Goal: Information Seeking & Learning: Learn about a topic

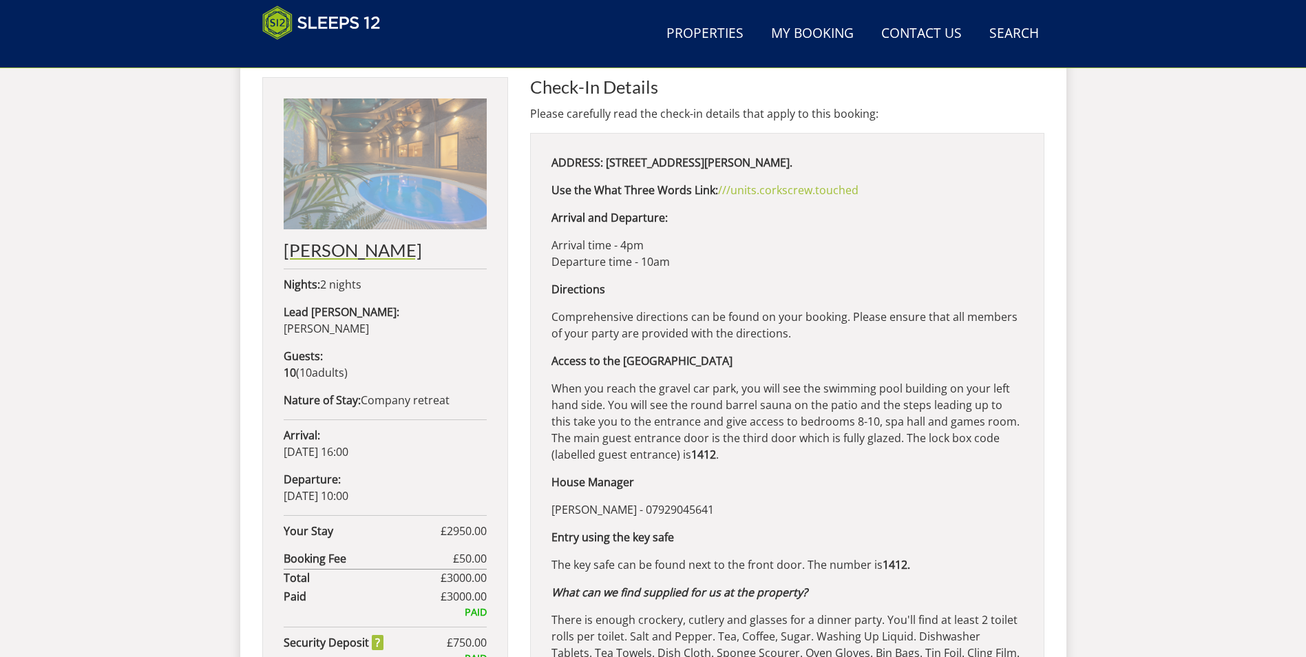
scroll to position [507, 0]
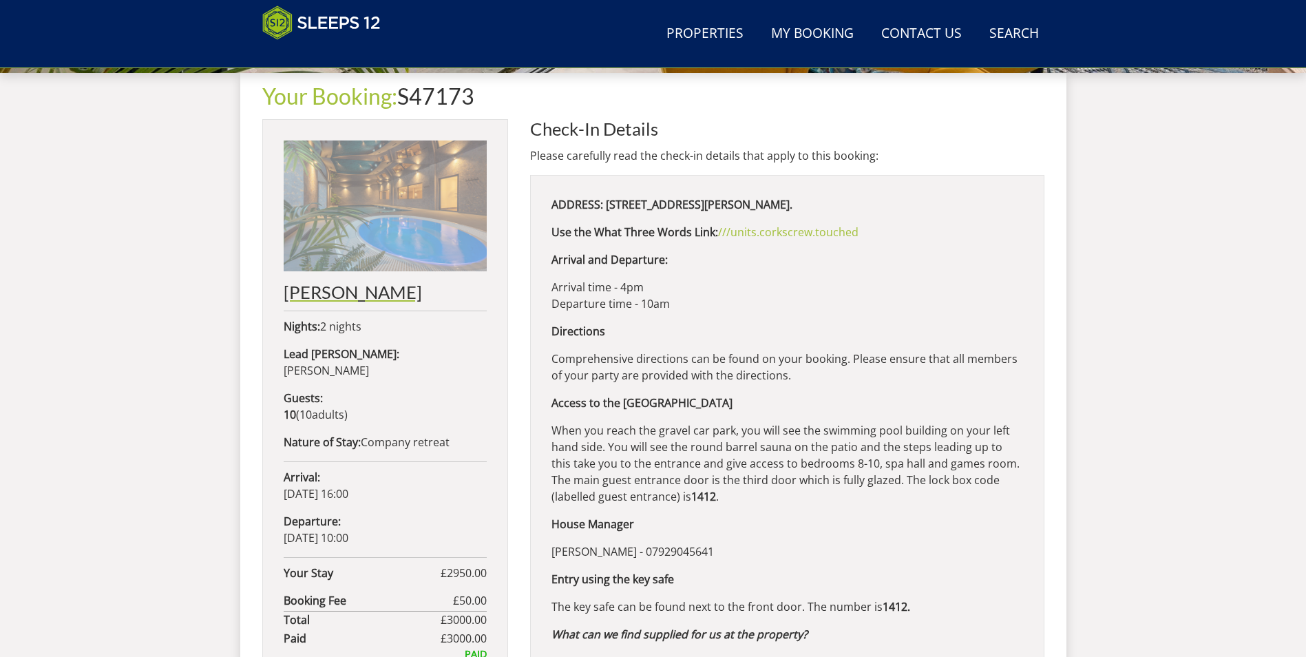
click at [323, 288] on h2 "[PERSON_NAME]" at bounding box center [385, 291] width 203 height 19
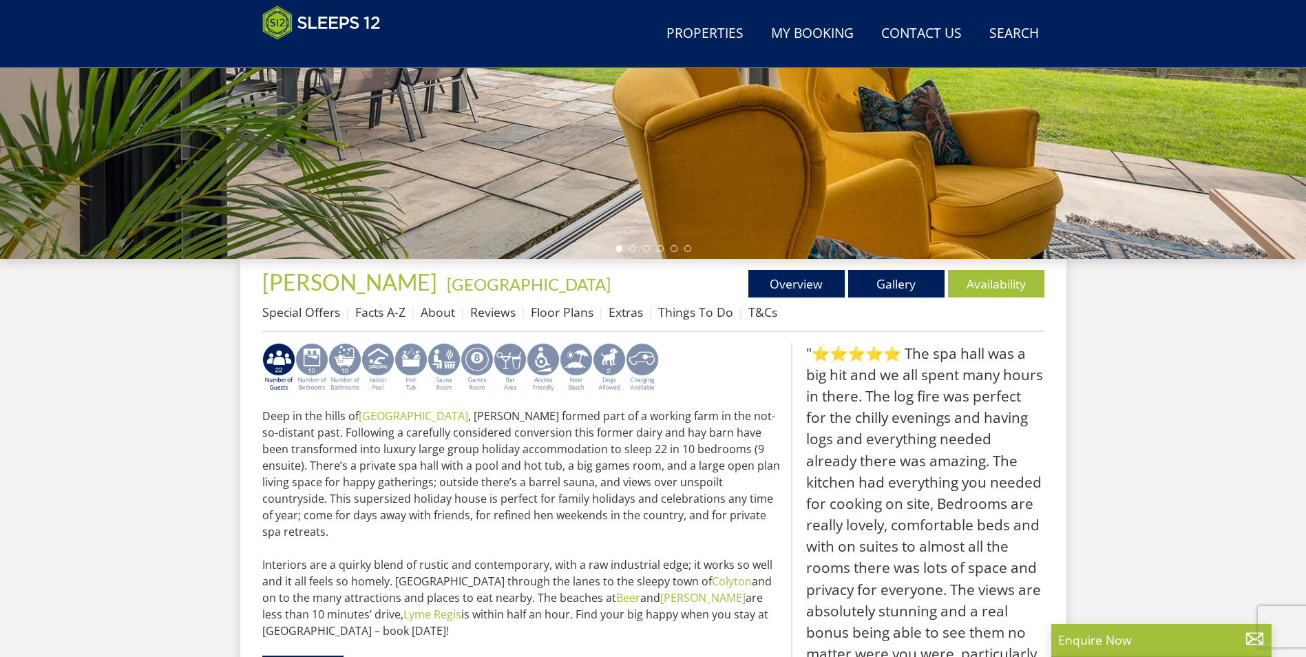
scroll to position [200, 0]
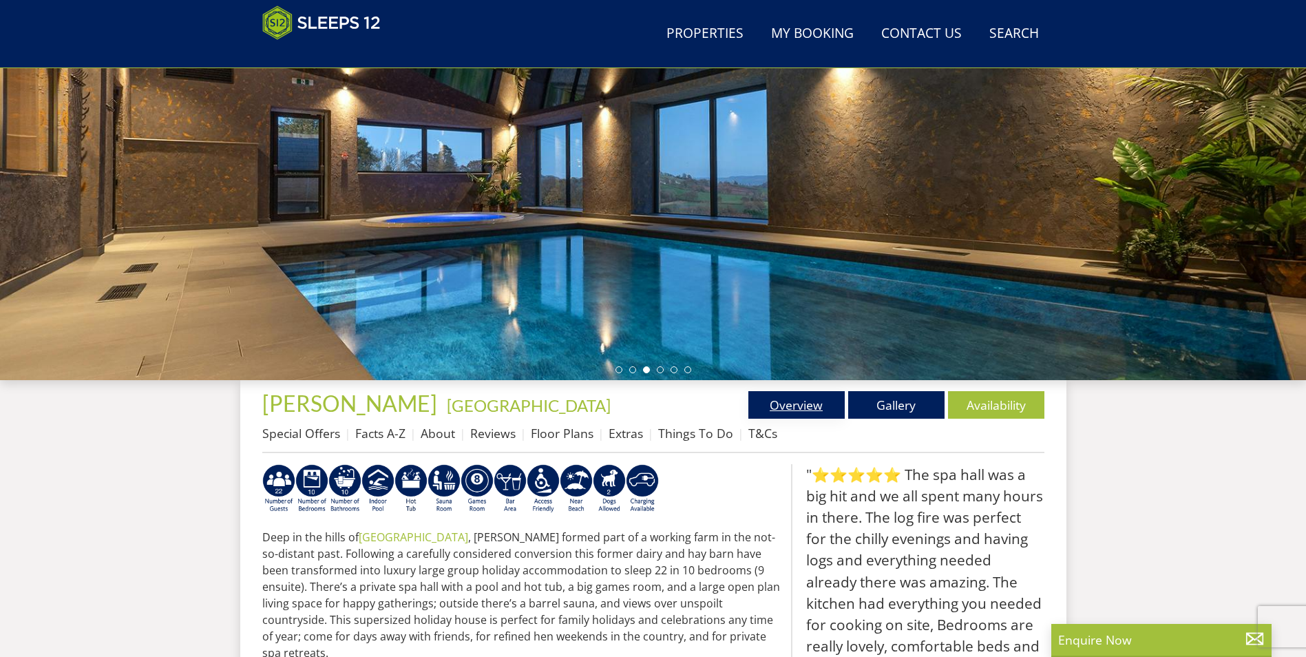
click at [801, 407] on link "Overview" at bounding box center [796, 405] width 96 height 28
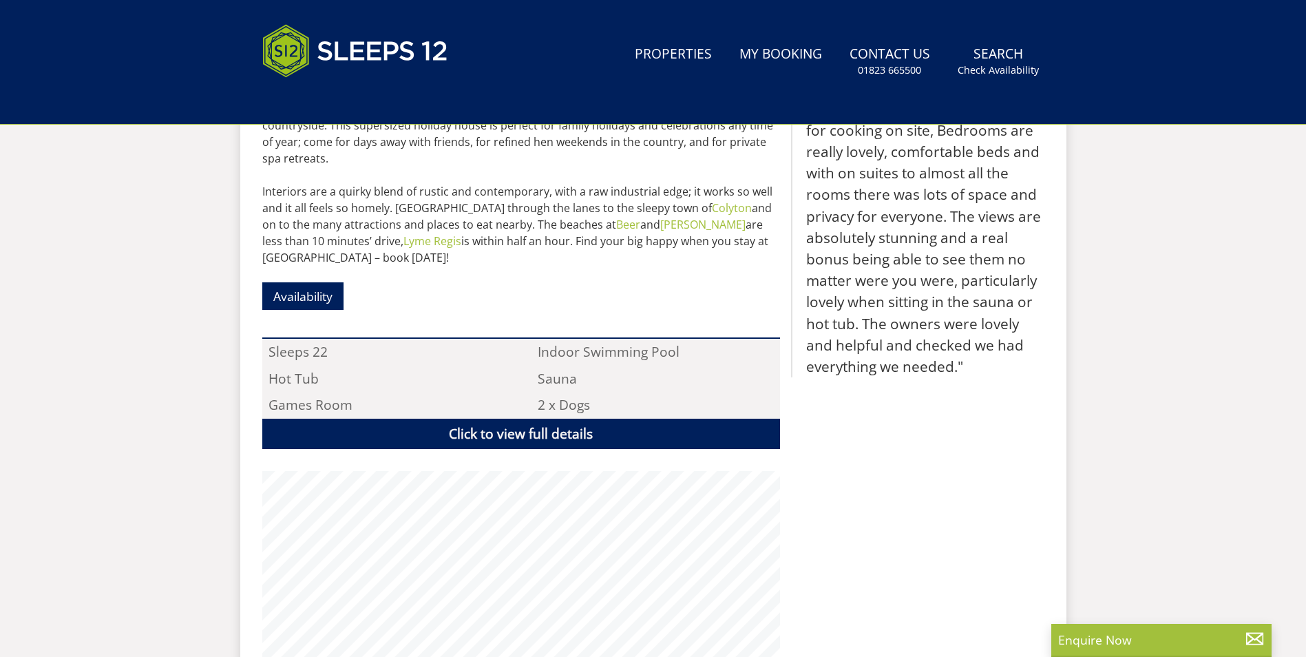
scroll to position [0, 0]
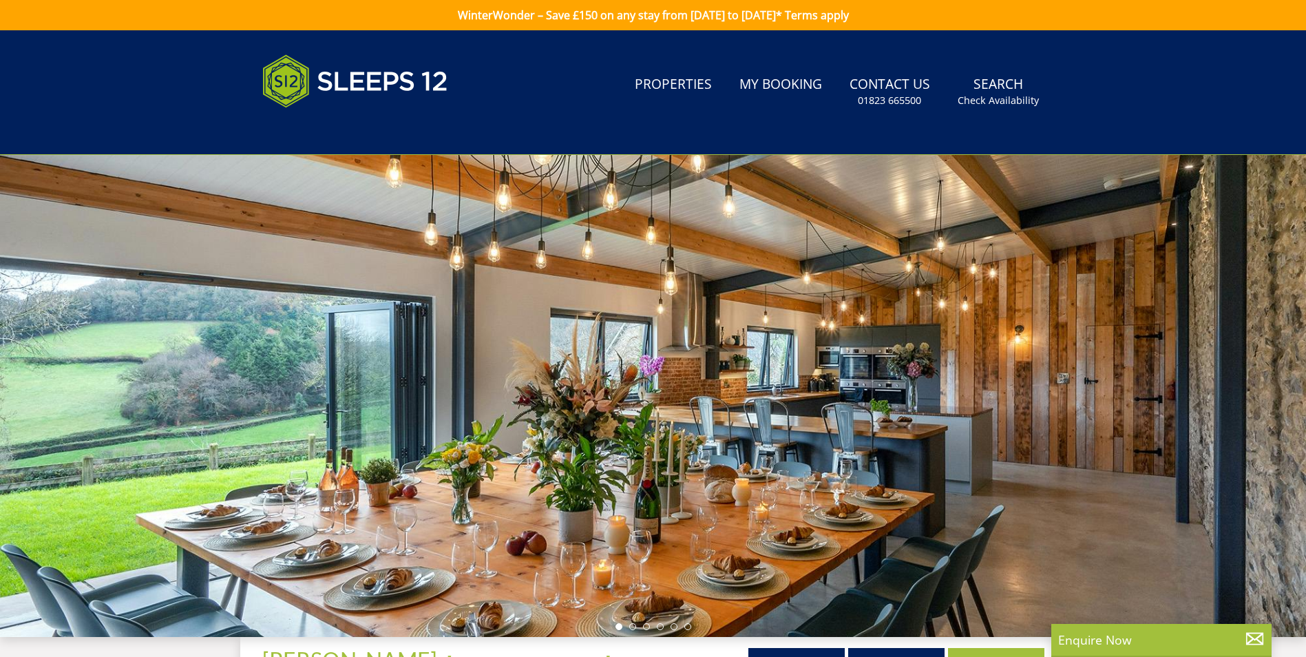
click at [496, 266] on div at bounding box center [653, 396] width 1306 height 482
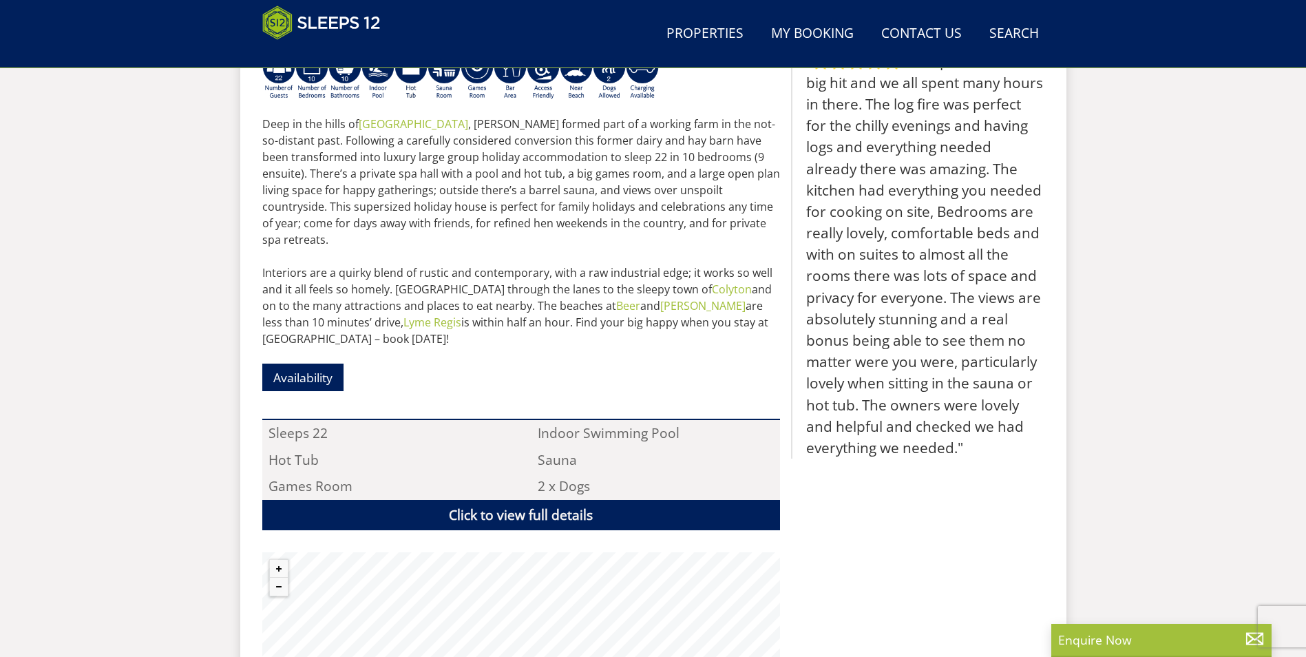
scroll to position [790, 0]
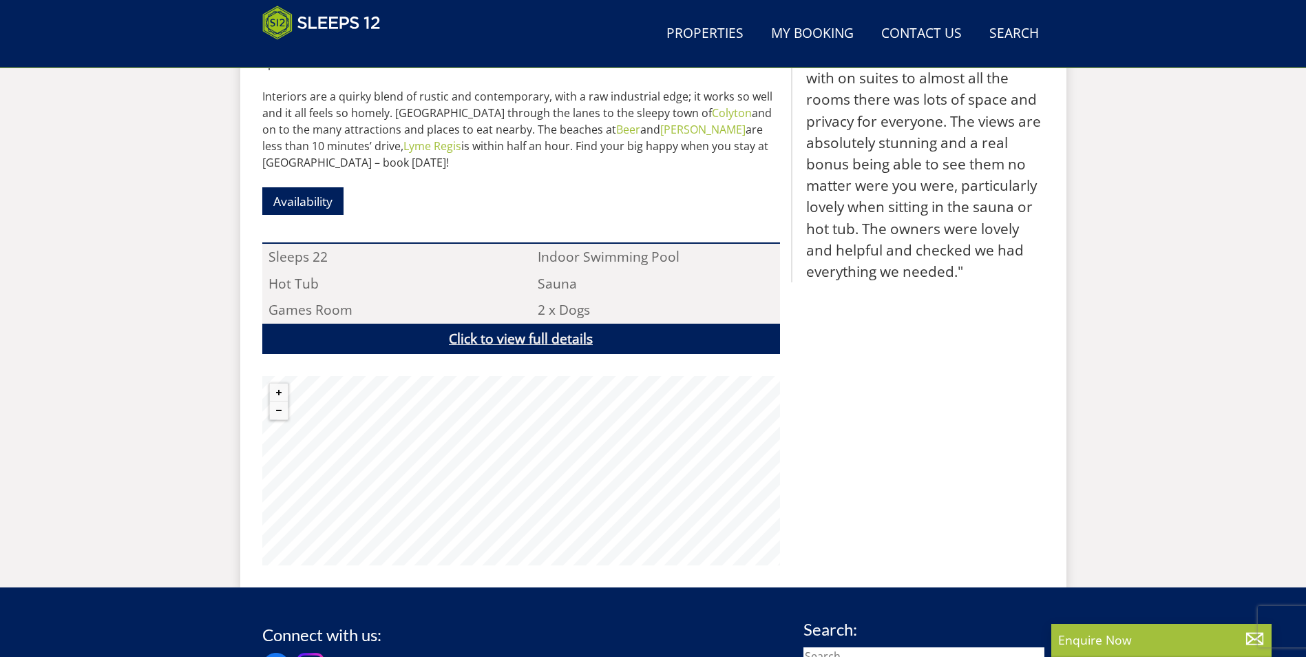
click at [500, 324] on link "Click to view full details" at bounding box center [521, 339] width 518 height 31
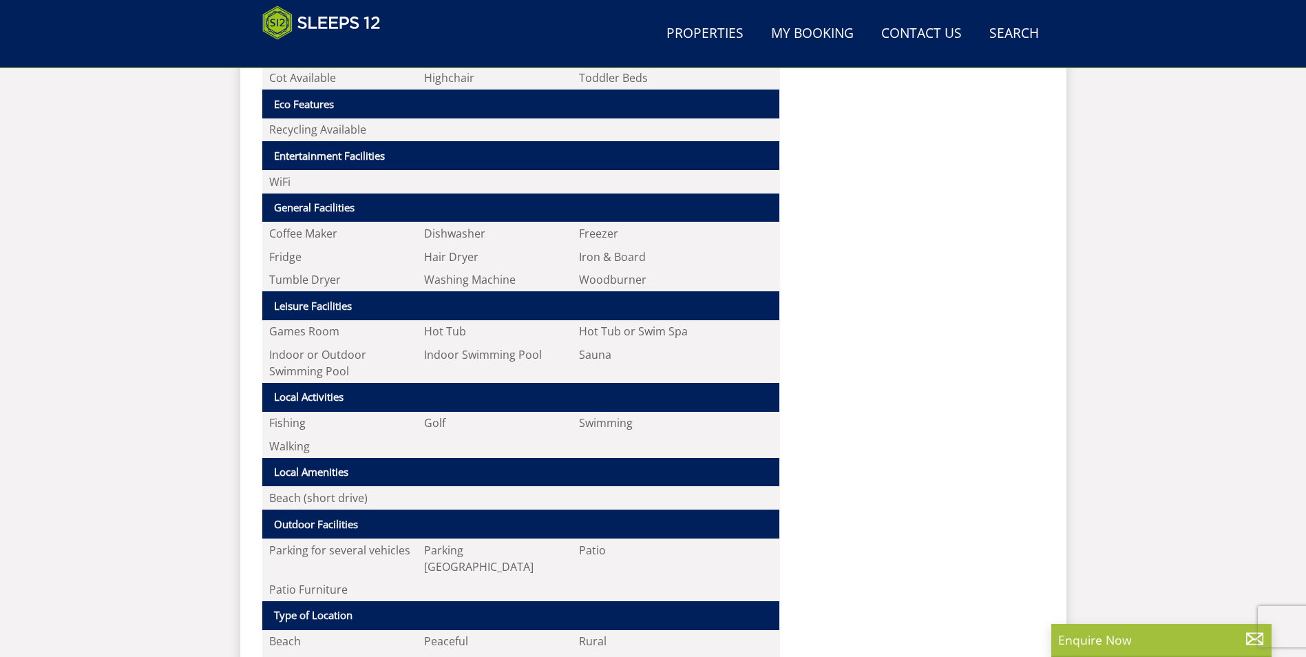
scroll to position [1684, 0]
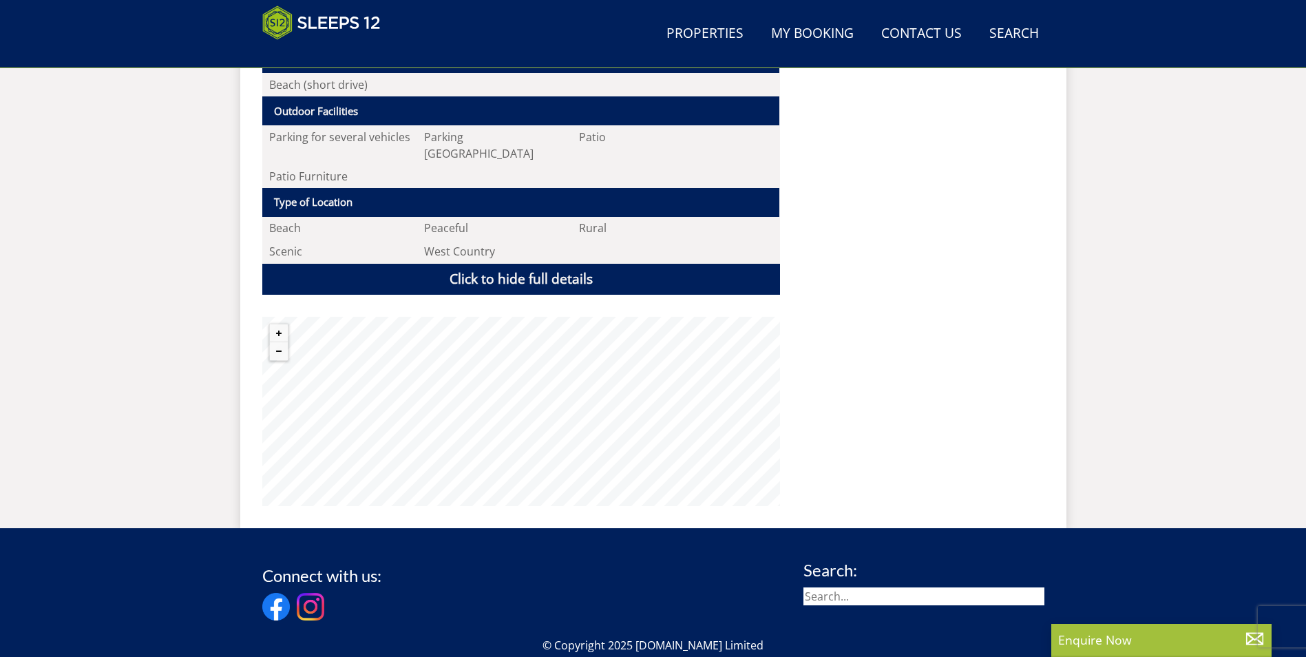
click at [285, 324] on div at bounding box center [278, 342] width 19 height 37
click at [280, 342] on button "Zoom out" at bounding box center [279, 351] width 18 height 18
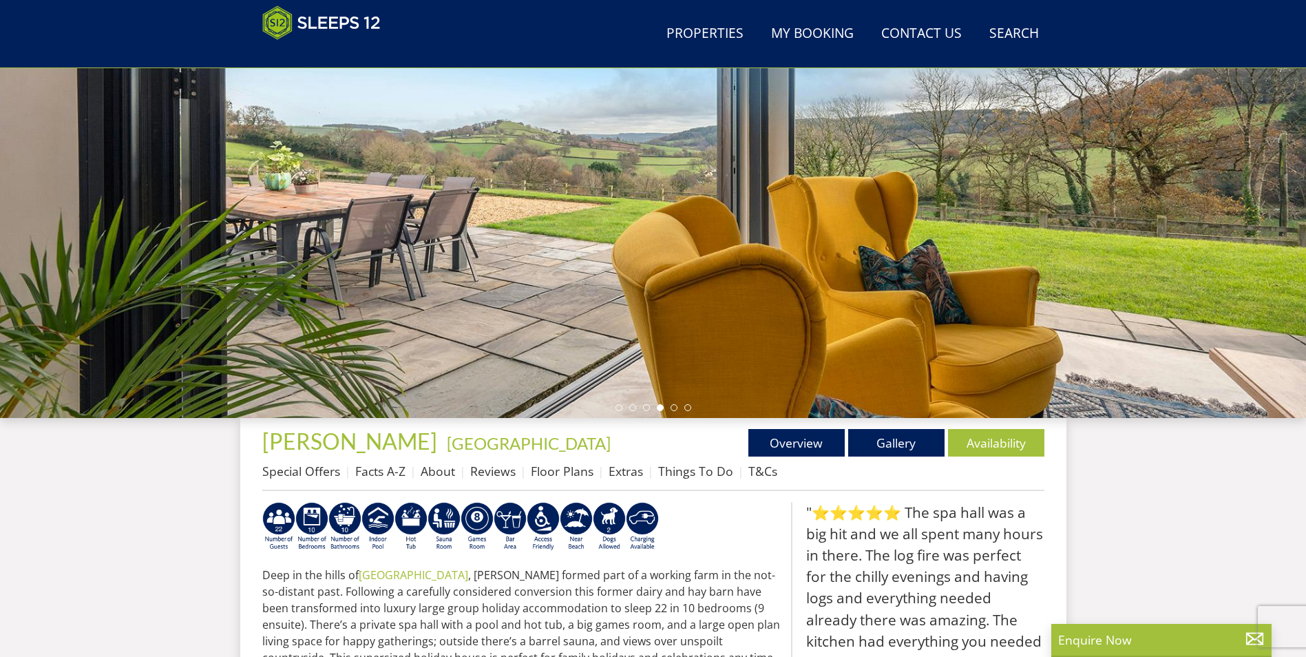
scroll to position [377, 0]
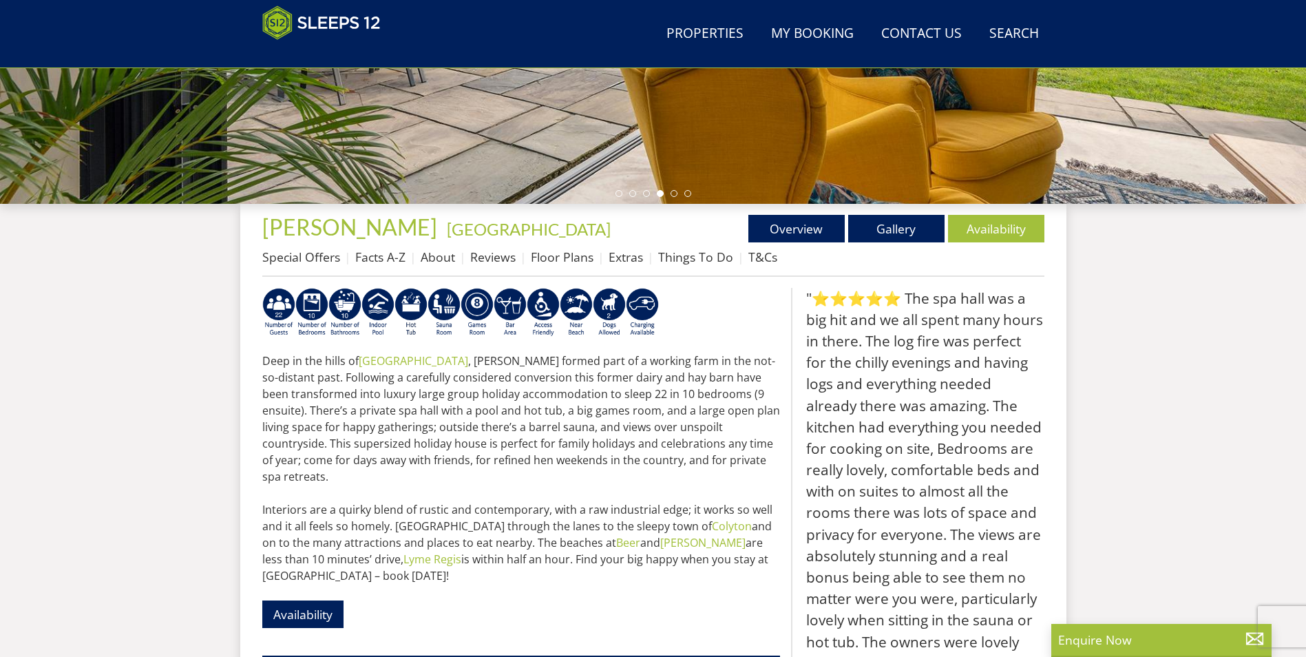
click at [385, 432] on p "Deep in the hills of [GEOGRAPHIC_DATA] , [GEOGRAPHIC_DATA] Barton formed part o…" at bounding box center [521, 467] width 518 height 231
click at [330, 224] on span "[PERSON_NAME]" at bounding box center [349, 226] width 175 height 27
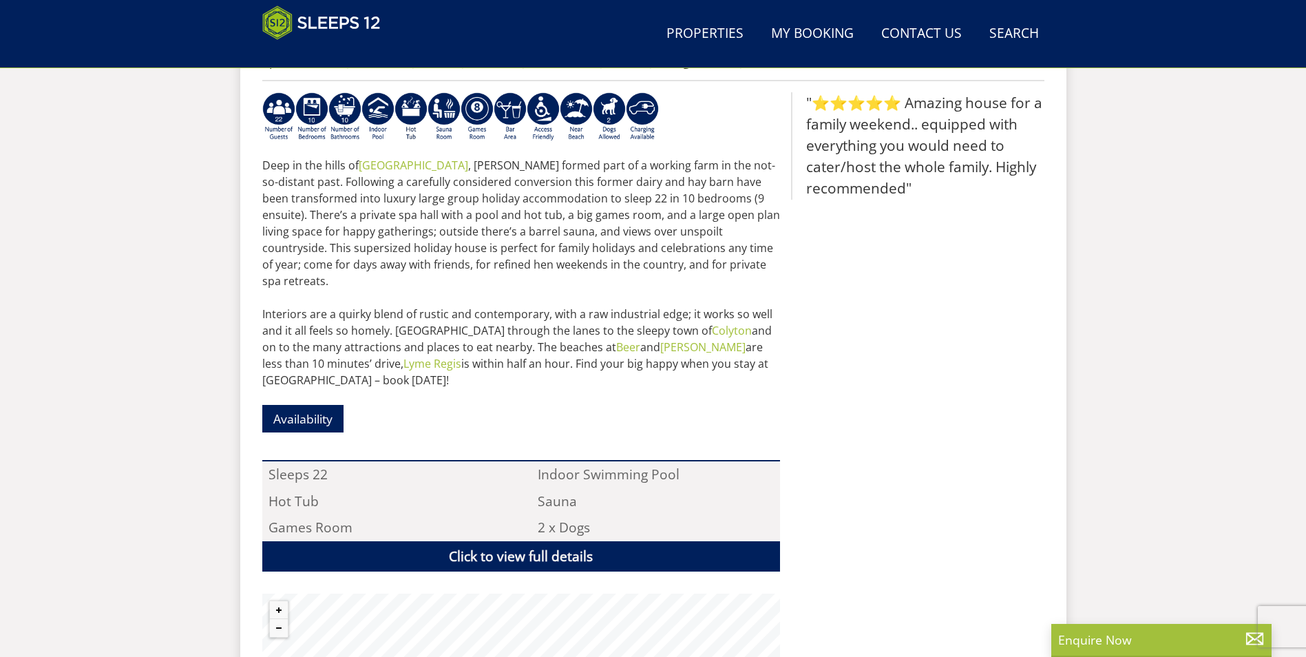
scroll to position [240, 0]
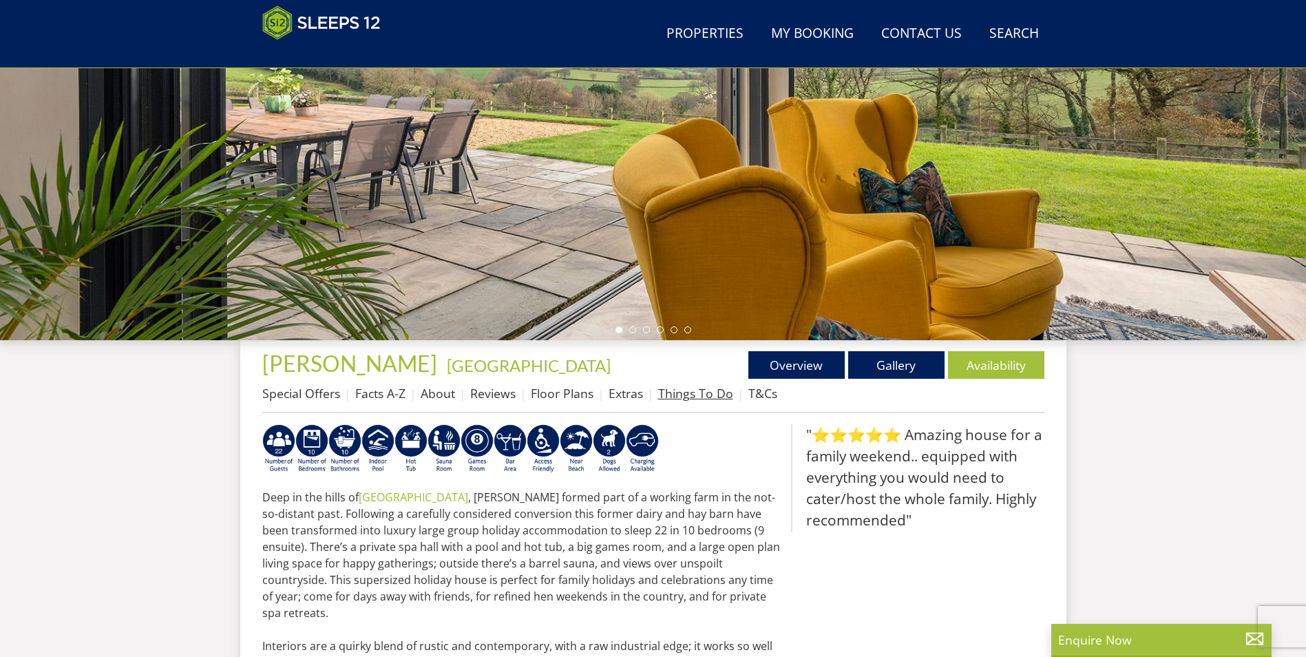
click at [695, 400] on link "Things To Do" at bounding box center [695, 393] width 75 height 17
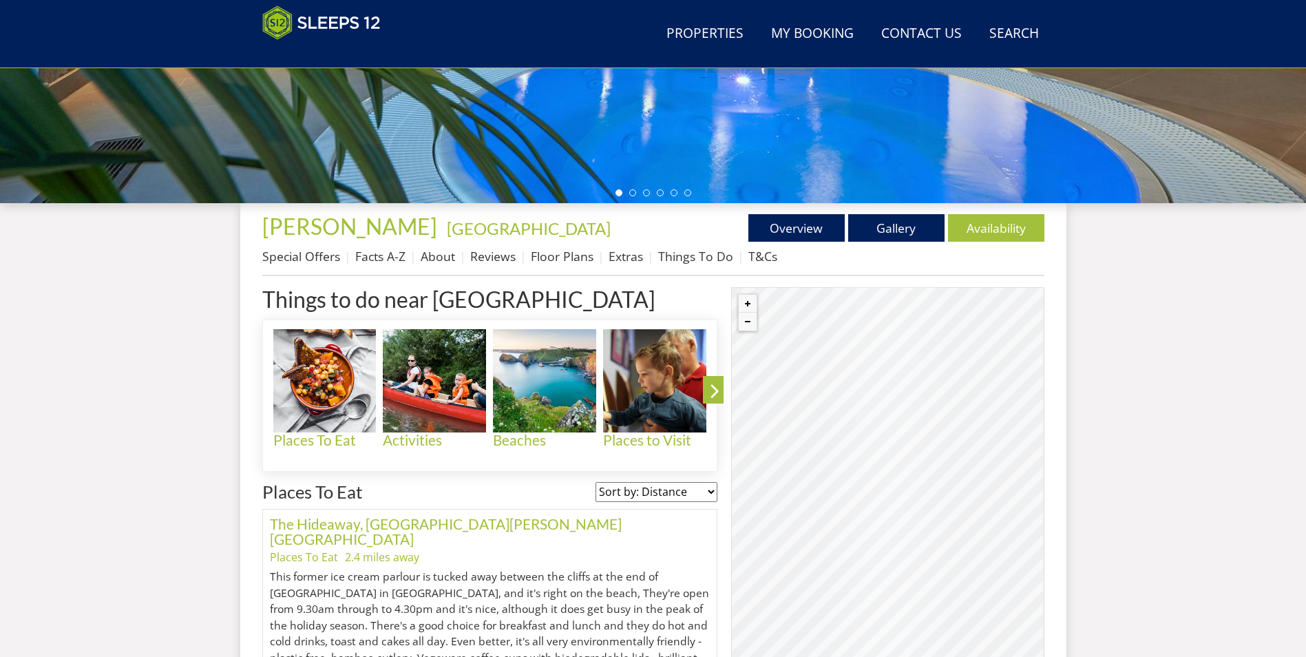
scroll to position [81, 0]
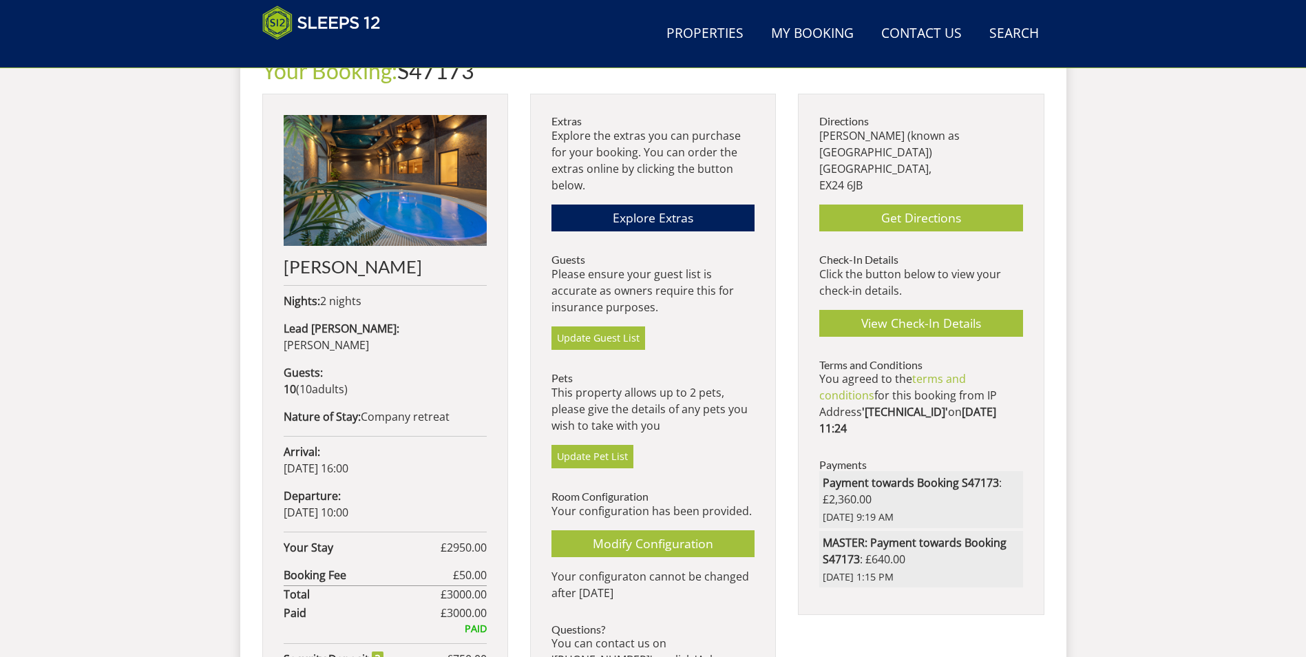
scroll to position [509, 0]
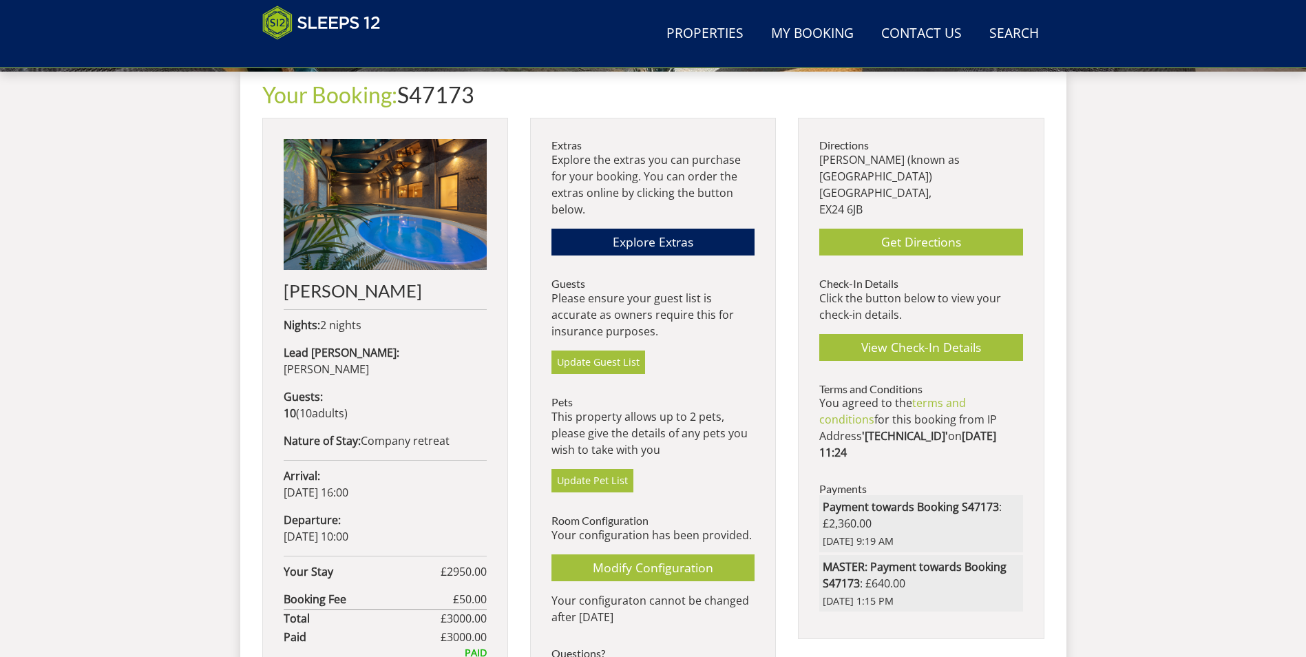
click at [98, 321] on div "Search Menu Properties My Booking Contact Us 01823 665500 Search Check Availabi…" at bounding box center [653, 175] width 1306 height 1306
